Goal: Task Accomplishment & Management: Manage account settings

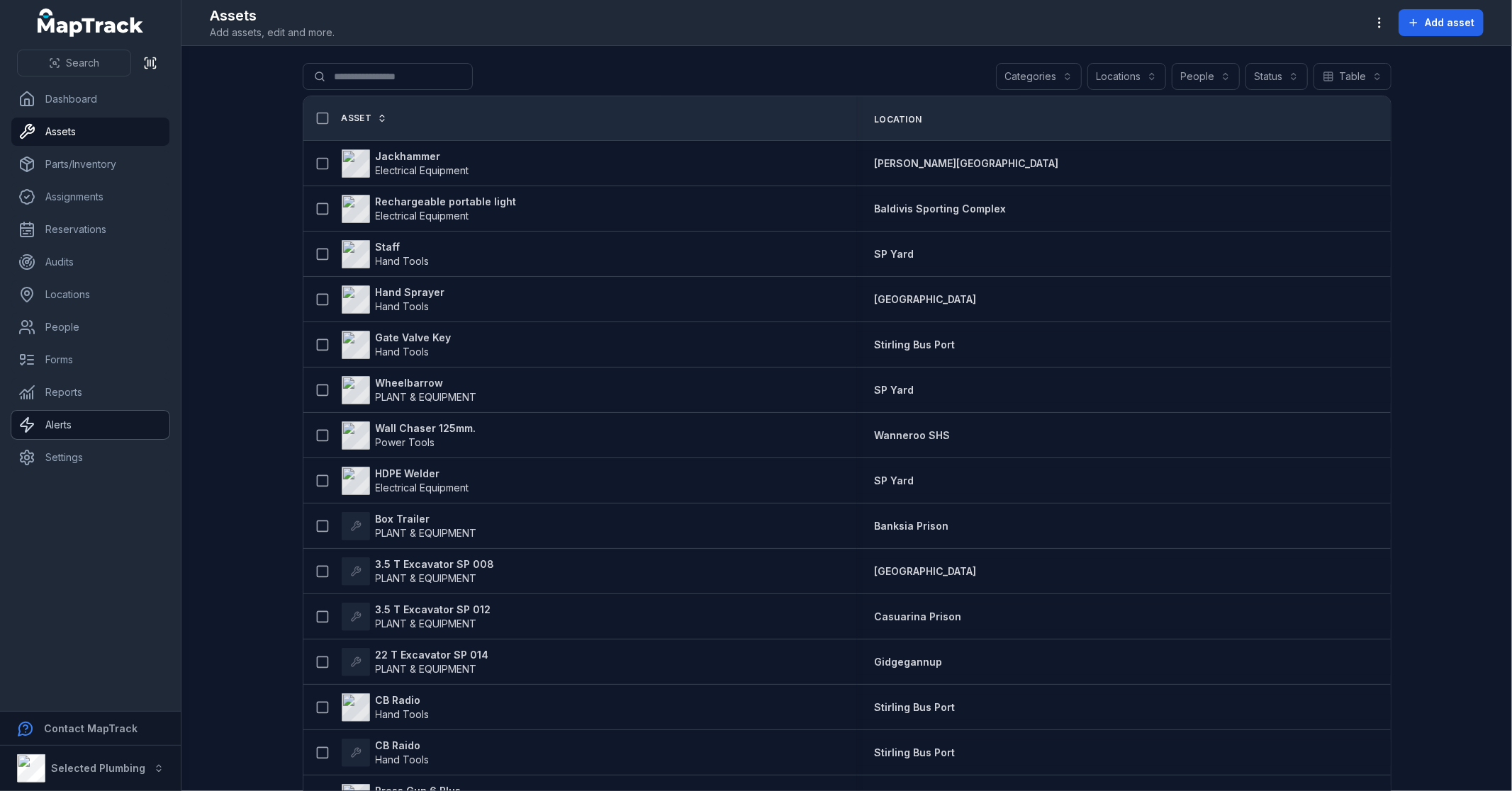
click at [75, 416] on link "Alerts" at bounding box center [90, 425] width 158 height 28
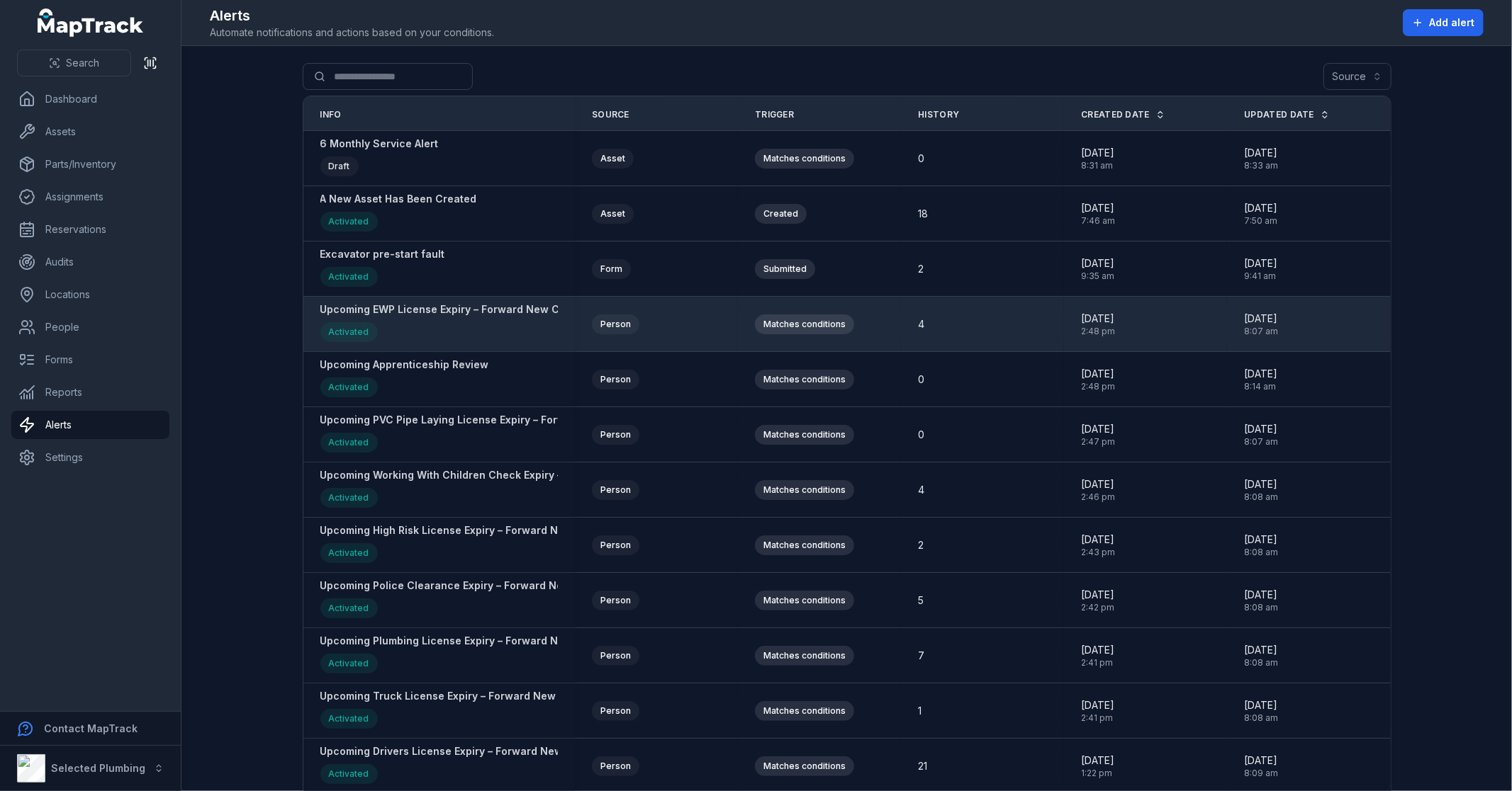
click at [447, 314] on strong "Upcoming EWP License Expiry – Forward New Copy To [EMAIL_ADDRESS][DOMAIN_NAME] …" at bounding box center [637, 309] width 633 height 14
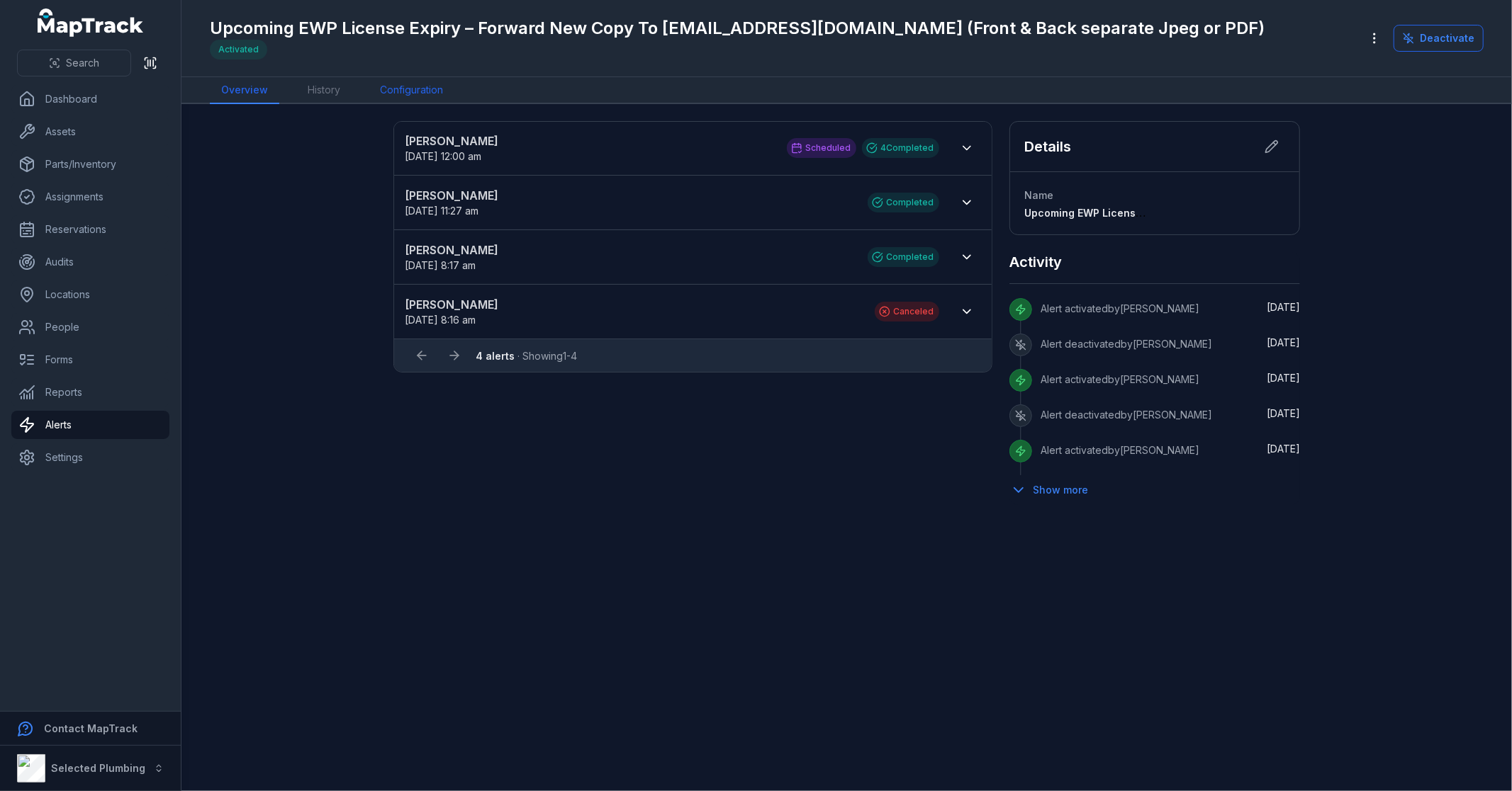
click at [414, 82] on link "Configuration" at bounding box center [411, 90] width 86 height 27
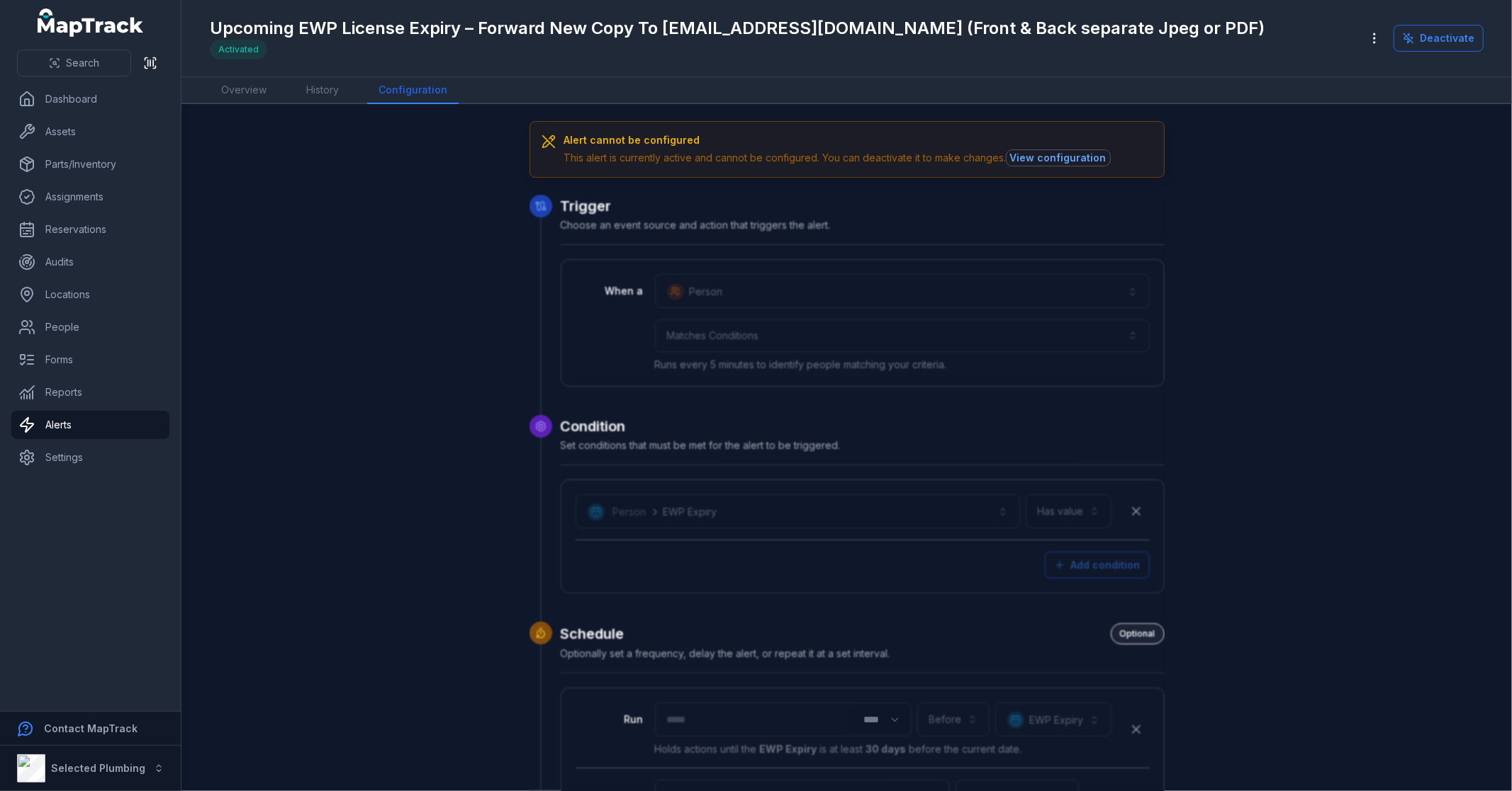
click at [1068, 154] on button "View configuration" at bounding box center [1058, 157] width 104 height 16
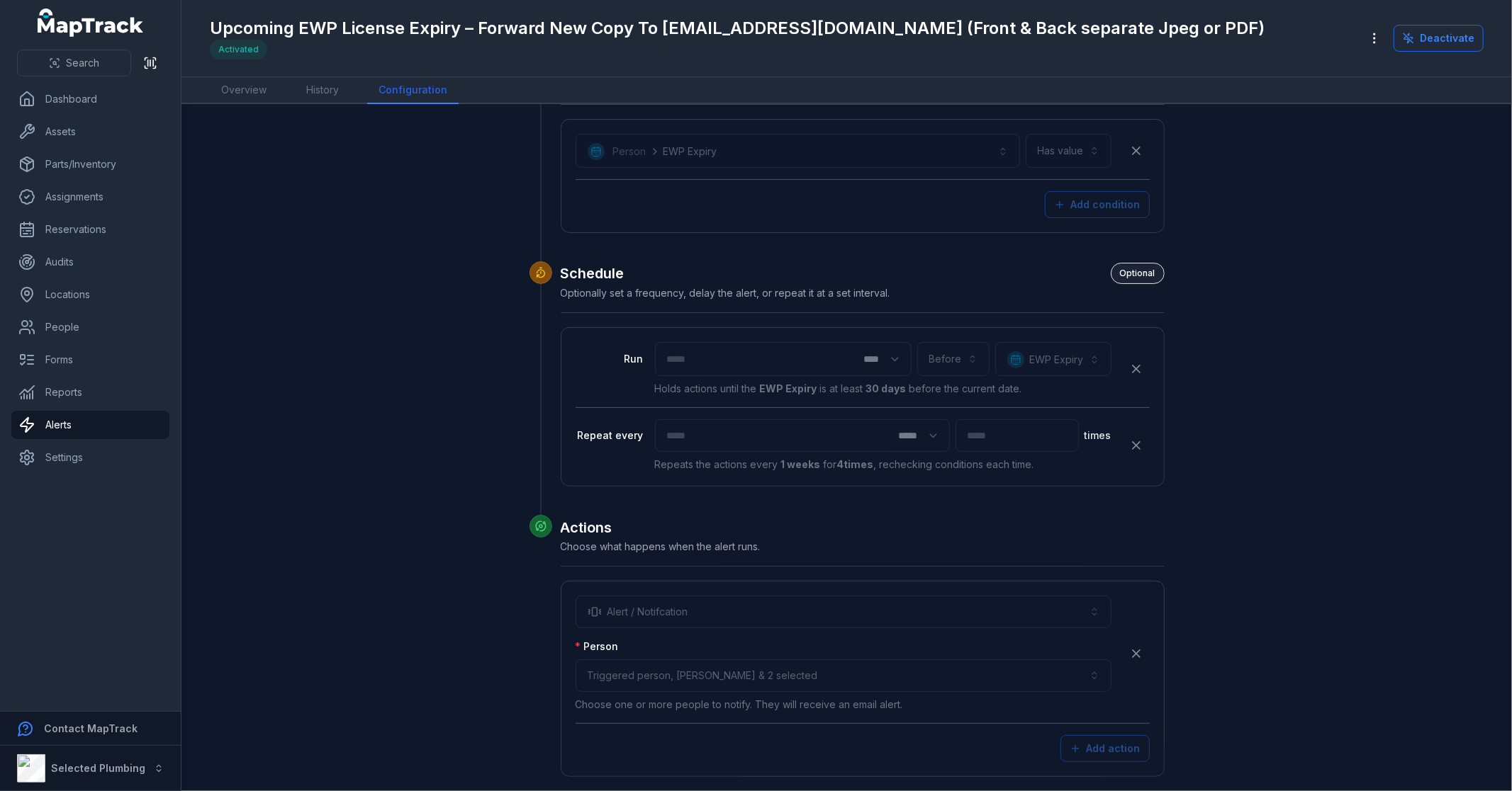
scroll to position [315, 0]
